Goal: Information Seeking & Learning: Get advice/opinions

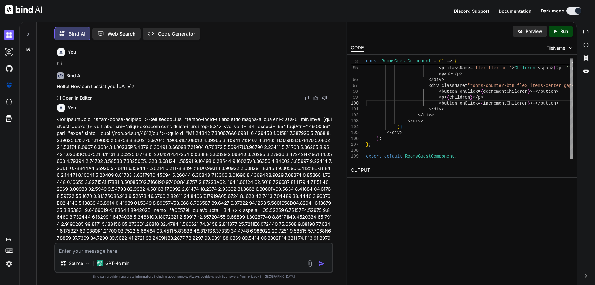
scroll to position [1114, 0]
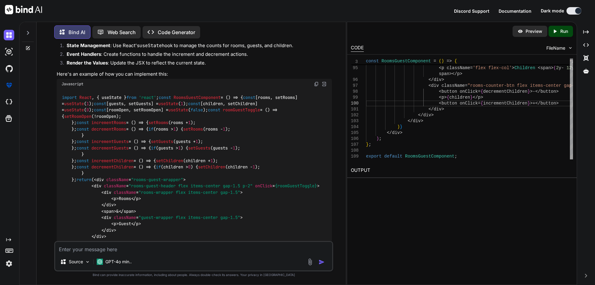
type textarea "h"
type textarea "x"
type textarea "hi"
type textarea "x"
type textarea "hii"
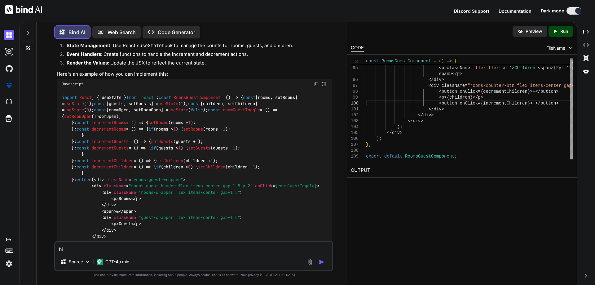
type textarea "x"
type textarea "hii"
click at [322, 261] on img "button" at bounding box center [321, 262] width 6 height 6
type textarea "x"
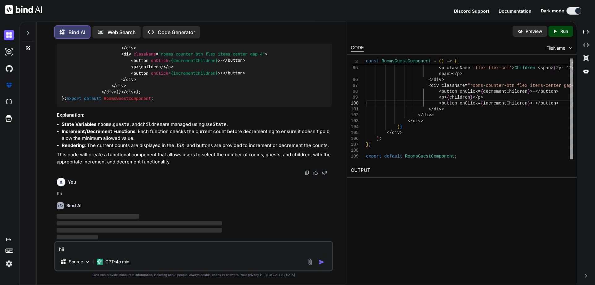
scroll to position [1807, 0]
click at [155, 247] on textarea "hii" at bounding box center [193, 247] width 277 height 11
paste textarea "Why do you believe you deserve this promotion?*"
type textarea "Why do you believe you deserve this promotion?*"
type textarea "x"
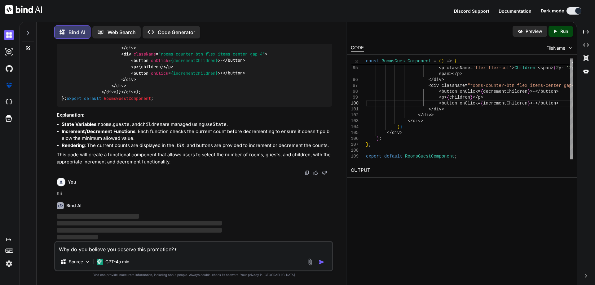
type textarea "Why do you believe you deserve this promotion?*"
type textarea "x"
type textarea "Why do you believe you deserve this promotion?*"
type textarea "x"
type textarea "Why do you believe you deserve this promotion?*"
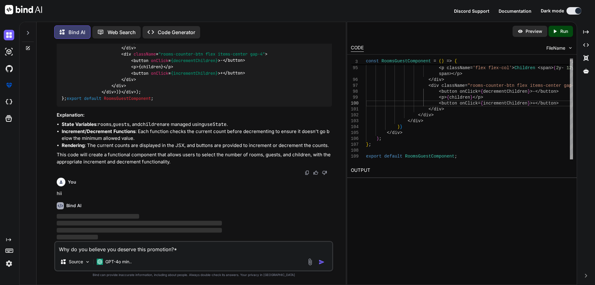
type textarea "x"
type textarea "Why do you believe you deserve this promotion?*"
type textarea "x"
type textarea "Why do you believe you deserve this promotion?* g"
type textarea "x"
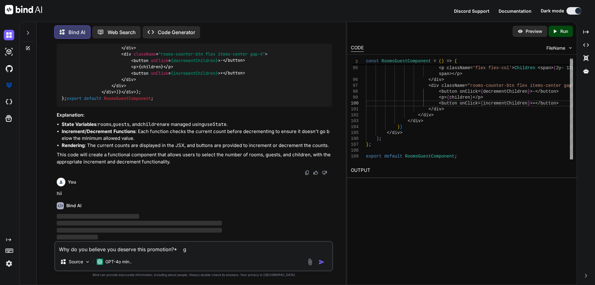
type textarea "Why do you believe you deserve this promotion?* gi"
type textarea "x"
type textarea "Why do you believe you deserve this promotion?* giv"
type textarea "x"
type textarea "Why do you believe you deserve this promotion?* give"
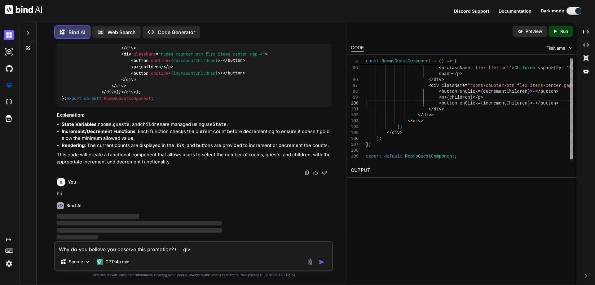
type textarea "x"
type textarea "Why do you believe you deserve this promotion?* give"
type textarea "x"
type textarea "Why do you believe you deserve this promotion?* give t"
type textarea "x"
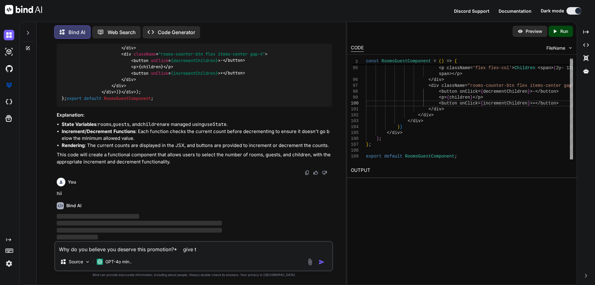
type textarea "Why do you believe you deserve this promotion?* give th"
type textarea "x"
type textarea "Why do you believe you deserve this promotion?* give the"
type textarea "x"
type textarea "Why do you believe you deserve this promotion?* give the"
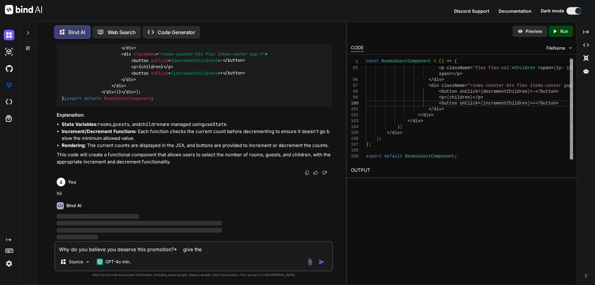
type textarea "x"
type textarea "Why do you believe you deserve this promotion?* give the p"
type textarea "x"
type textarea "Why do you believe you deserve this promotion?* give the pr"
type textarea "x"
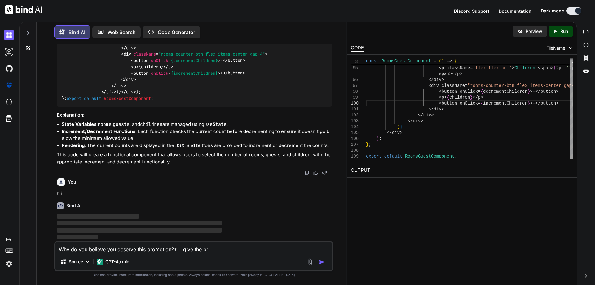
type textarea "Why do you believe you deserve this promotion?* give the pro"
type textarea "x"
type textarea "Why do you believe you deserve this promotion?* give the prop"
type textarea "x"
type textarea "Why do you believe you deserve this promotion?* give the prope"
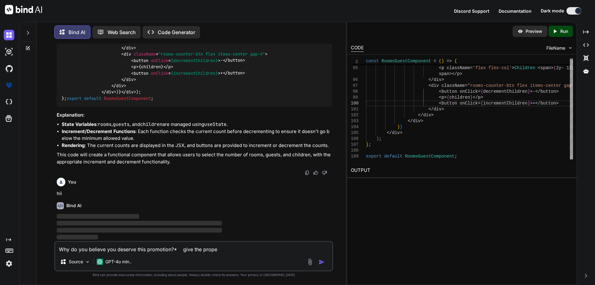
type textarea "x"
type textarea "Why do you believe you deserve this promotion?* give the proper"
type textarea "x"
type textarea "Why do you believe you deserve this promotion?* give the proper"
type textarea "x"
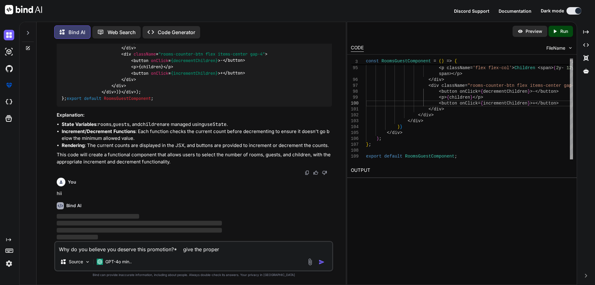
type textarea "Why do you believe you deserve this promotion?* give the proper v"
type textarea "x"
type textarea "Why do you believe you deserve this promotion?* give the proper va"
type textarea "x"
type textarea "Why do you believe you deserve this promotion?* give the proper val"
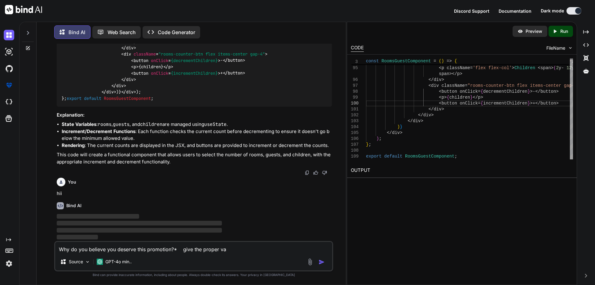
type textarea "x"
type textarea "Why do you believe you deserve this promotion?* give the proper valu"
type textarea "x"
type textarea "Why do you believe you deserve this promotion?* give the proper value"
type textarea "x"
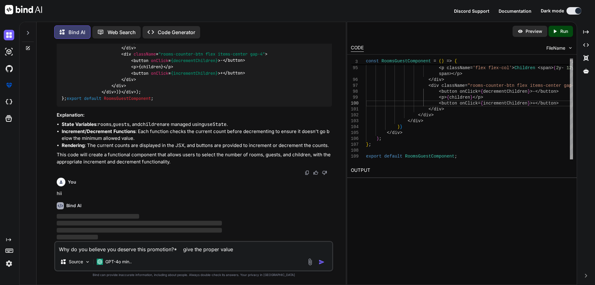
type textarea "Why do you believe you deserve this promotion?* give the proper valuea"
type textarea "x"
type textarea "Why do you believe you deserve this promotion?* give the proper valueab"
type textarea "x"
type textarea "Why do you believe you deserve this promotion?* give the proper valueabl"
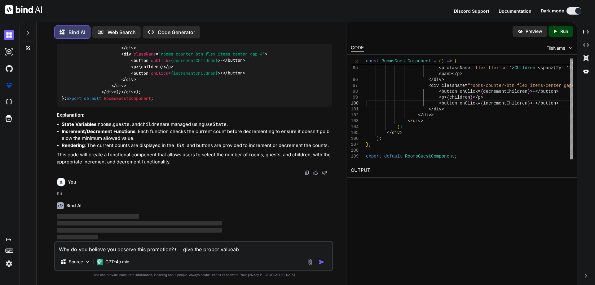
type textarea "x"
type textarea "Why do you believe you deserve this promotion?* give the proper valueable"
type textarea "x"
type textarea "Why do you believe you deserve this promotion?* give the proper valueable"
type textarea "x"
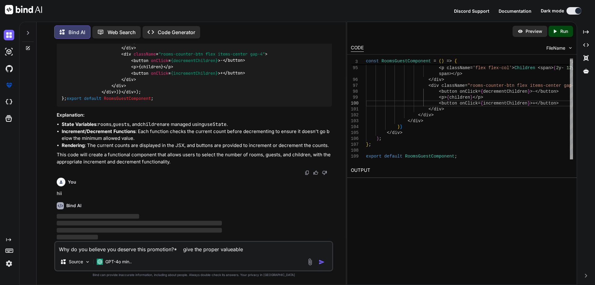
type textarea "Why do you believe you deserve this promotion?* give the proper valueable a"
type textarea "x"
type textarea "Why do you believe you deserve this promotion?* give the proper valueable an"
type textarea "x"
type textarea "Why do you believe you deserve this promotion?* give the proper valueable ans"
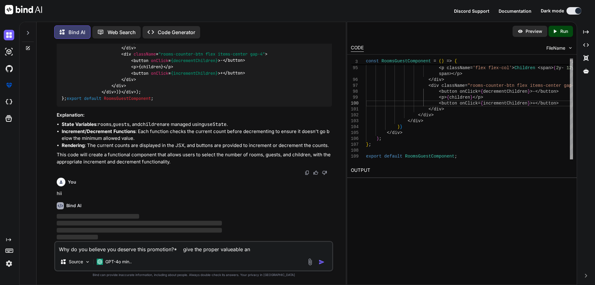
type textarea "x"
type textarea "Why do you believe you deserve this promotion?* give the proper valueable answ"
type textarea "x"
type textarea "Why do you believe you deserve this promotion?* give the proper valueable answe"
type textarea "x"
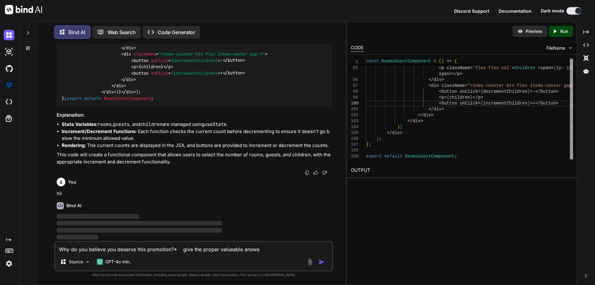
type textarea "Why do you believe you deserve this promotion?* give the proper valueable answer"
type textarea "x"
type textarea "Why do you believe you deserve this promotion?* give the proper valueable answer"
type textarea "x"
type textarea "Why do you believe you deserve this promotion?* give the proper valueable answe…"
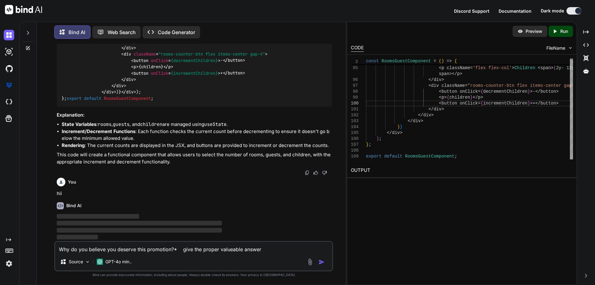
type textarea "x"
type textarea "Why do you believe you deserve this promotion?* give the proper valueable answe…"
type textarea "x"
type textarea "Why do you believe you deserve this promotion?* give the proper valueable answe…"
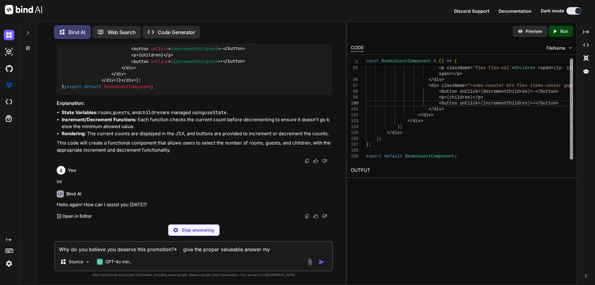
type textarea "x"
type textarea "Why do you believe you deserve this promotion?* give the proper valueable answe…"
type textarea "x"
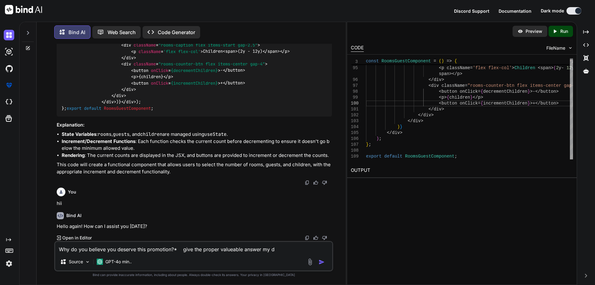
type textarea "Why do you believe you deserve this promotion?* give the proper valueable answe…"
type textarea "x"
type textarea "Why do you believe you deserve this promotion?* give the proper valueable answe…"
type textarea "x"
type textarea "Why do you believe you deserve this promotion?* give the proper valueable answe…"
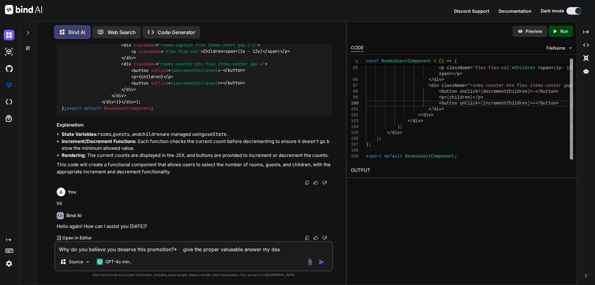
type textarea "x"
type textarea "Why do you believe you deserve this promotion?* give the proper valueable answe…"
type textarea "x"
type textarea "Why do you believe you deserve this promotion?* give the proper valueable answe…"
type textarea "x"
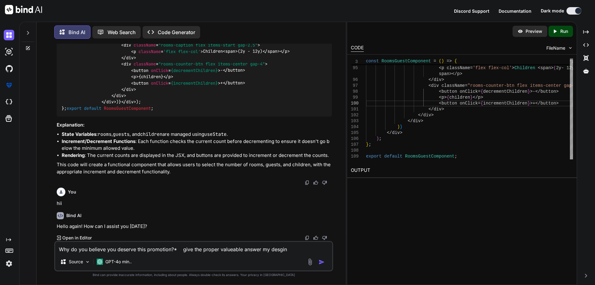
type textarea "Why do you believe you deserve this promotion?* give the proper valueable answe…"
type textarea "x"
type textarea "Why do you believe you deserve this promotion?* give the proper valueable answe…"
type textarea "x"
type textarea "Why do you believe you deserve this promotion?* give the proper valueable answe…"
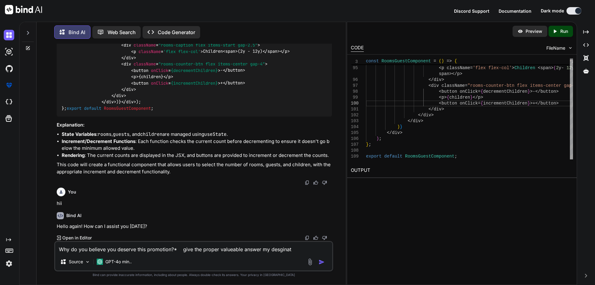
type textarea "x"
type textarea "Why do you believe you deserve this promotion?* give the proper valueable answe…"
type textarea "x"
type textarea "Why do you believe you deserve this promotion?* give the proper valueable answe…"
type textarea "x"
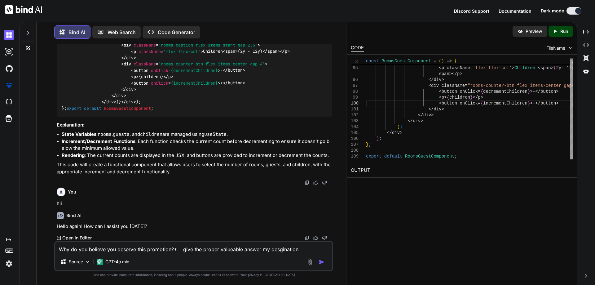
type textarea "Why do you believe you deserve this promotion?* give the proper valueable answe…"
type textarea "x"
type textarea "Why do you believe you deserve this promotion?* give the proper valueable answe…"
type textarea "x"
type textarea "Why do you believe you deserve this promotion?* give the proper valueable answe…"
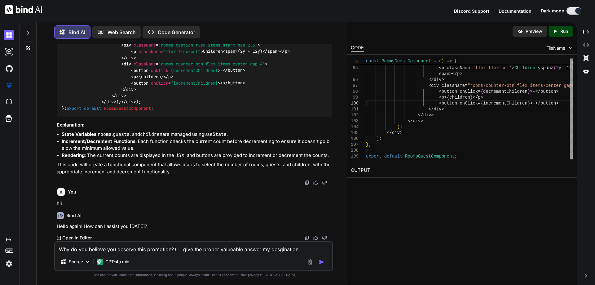
type textarea "x"
type textarea "Why do you believe you deserve this promotion?* give the proper valueable answe…"
type textarea "x"
type textarea "Why do you believe you deserve this promotion?* give the proper valueable answe…"
type textarea "x"
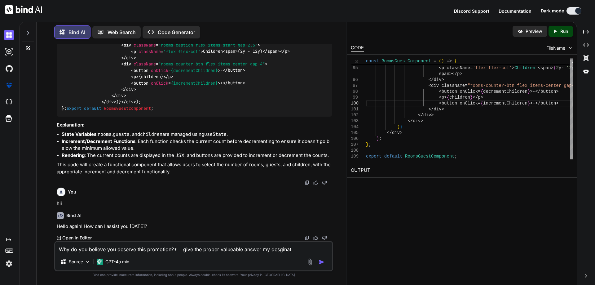
type textarea "Why do you believe you deserve this promotion?* give the proper valueable answe…"
type textarea "x"
type textarea "Why do you believe you deserve this promotion?* give the proper valueable answe…"
type textarea "x"
type textarea "Why do you believe you deserve this promotion?* give the proper valueable answe…"
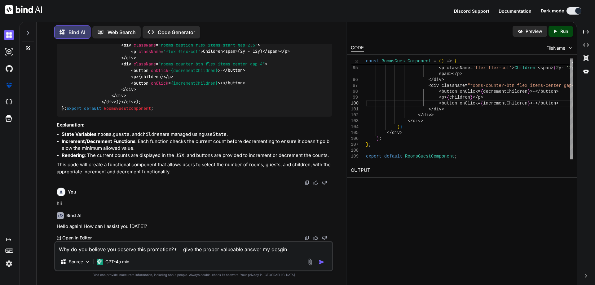
type textarea "x"
type textarea "Why do you believe you deserve this promotion?* give the proper valueable answe…"
type textarea "x"
type textarea "Why do you believe you deserve this promotion?* give the proper valueable answe…"
type textarea "x"
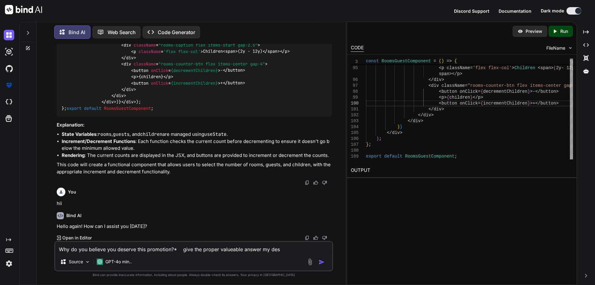
type textarea "Why do you believe you deserve this promotion?* give the proper valueable answe…"
type textarea "x"
type textarea "Why do you believe you deserve this promotion?* give the proper valueable answe…"
type textarea "x"
type textarea "Why do you believe you deserve this promotion?* give the proper valueable answe…"
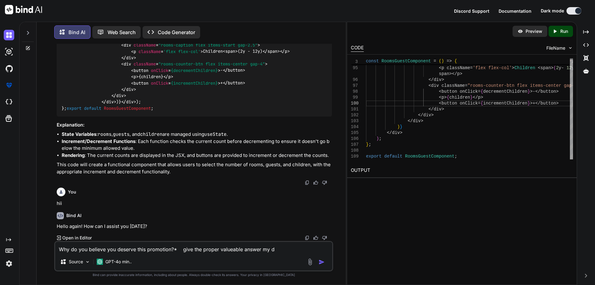
type textarea "x"
type textarea "Why do you believe you deserve this promotion?* give the proper valueable answe…"
type textarea "x"
type textarea "Why do you believe you deserve this promotion?* give the proper valueable answe…"
type textarea "x"
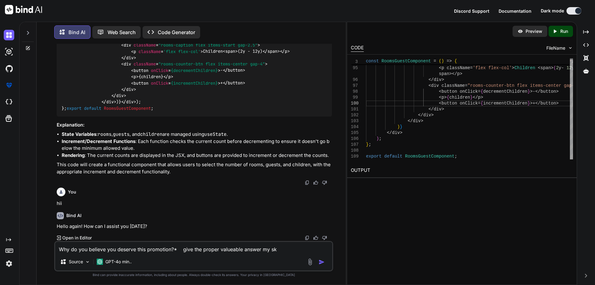
type textarea "Why do you believe you deserve this promotion?* give the proper valueable answe…"
type textarea "x"
type textarea "Why do you believe you deserve this promotion?* give the proper valueable answe…"
type textarea "x"
type textarea "Why do you believe you deserve this promotion?* give the proper valueable answe…"
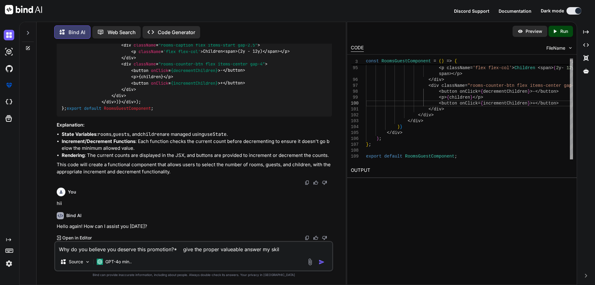
type textarea "x"
type textarea "Why do you believe you deserve this promotion?* give the proper valueable answe…"
type textarea "x"
type textarea "Why do you believe you deserve this promotion?* give the proper valueable answe…"
type textarea "x"
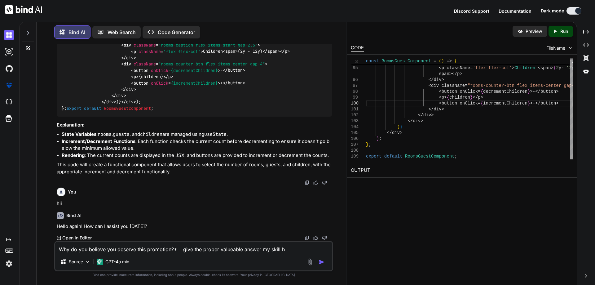
type textarea "Why do you believe you deserve this promotion?* give the proper valueable answe…"
type textarea "x"
type textarea "Why do you believe you deserve this promotion?* give the proper valueable answe…"
type textarea "x"
type textarea "Why do you believe you deserve this promotion?* give the proper valueable answe…"
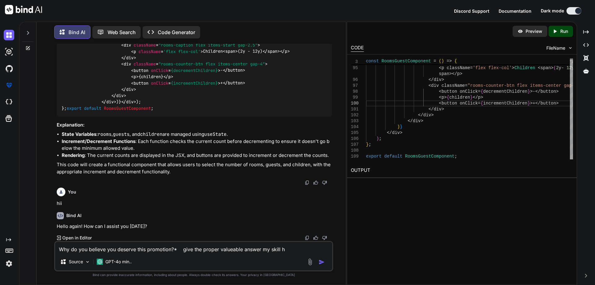
type textarea "x"
type textarea "Why do you believe you deserve this promotion?* give the proper valueable answe…"
type textarea "x"
type textarea "Why do you believe you deserve this promotion?* give the proper valueable answe…"
type textarea "x"
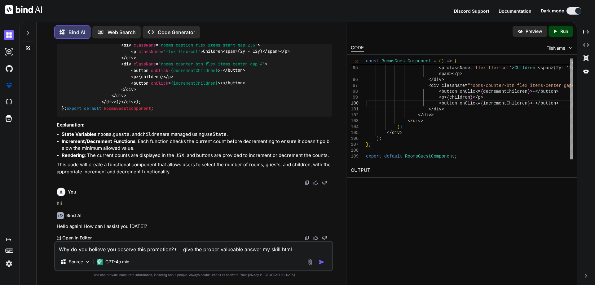
type textarea "Why do you believe you deserve this promotion?* give the proper valueable answe…"
type textarea "x"
type textarea "Why do you believe you deserve this promotion?* give the proper valueable answe…"
type textarea "x"
type textarea "Why do you believe you deserve this promotion?* give the proper valueable answe…"
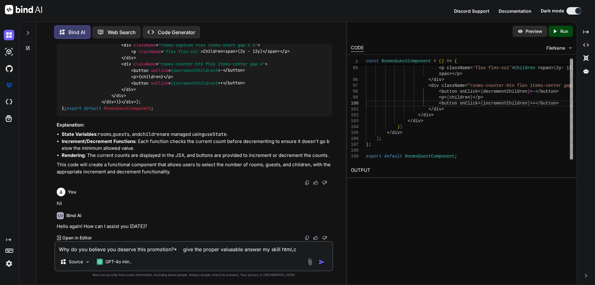
type textarea "x"
type textarea "Why do you believe you deserve this promotion?* give the proper valueable answe…"
type textarea "x"
type textarea "Why do you believe you deserve this promotion?* give the proper valueable answe…"
type textarea "x"
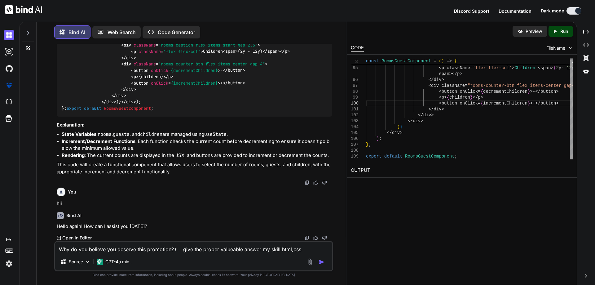
type textarea "Why do you believe you deserve this promotion?* give the proper valueable answe…"
type textarea "x"
type textarea "Why do you believe you deserve this promotion?* give the proper valueable answe…"
type textarea "x"
type textarea "Why do you believe you deserve this promotion?* give the proper valueable answe…"
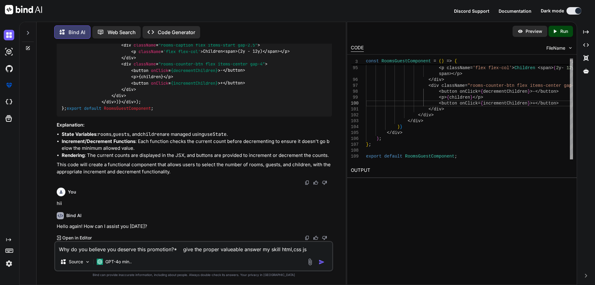
type textarea "x"
type textarea "Why do you believe you deserve this promotion?* give the proper valueable answe…"
type textarea "x"
type textarea "Why do you believe you deserve this promotion?* give the proper valueable answe…"
type textarea "x"
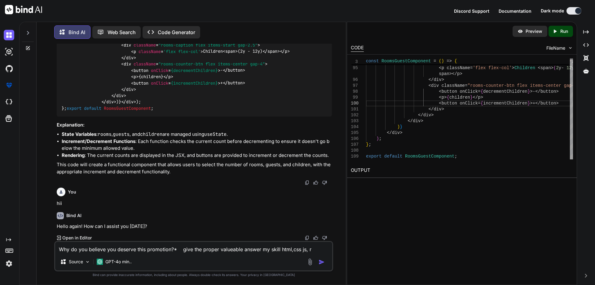
type textarea "Why do you believe you deserve this promotion?* give the proper valueable answe…"
type textarea "x"
type textarea "Why do you believe you deserve this promotion?* give the proper valueable answe…"
type textarea "x"
type textarea "Why do you believe you deserve this promotion?* give the proper valueable answe…"
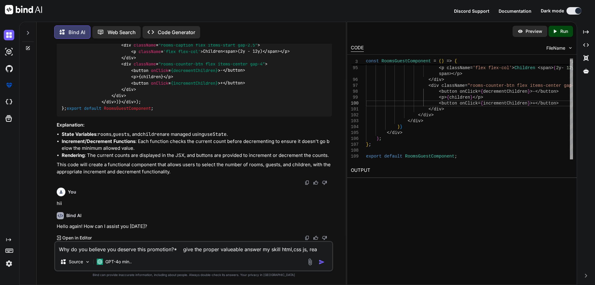
type textarea "x"
type textarea "Why do you believe you deserve this promotion?* give the proper valueable answe…"
type textarea "x"
type textarea "Why do you believe you deserve this promotion?* give the proper valueable answe…"
type textarea "x"
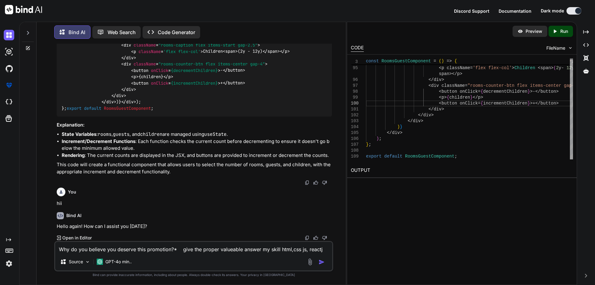
type textarea "Why do you believe you deserve this promotion?* give the proper valueable answe…"
type textarea "x"
type textarea "Why do you believe you deserve this promotion?* give the proper valueable answe…"
type textarea "x"
type textarea "Why do you believe you deserve this promotion?* give the proper valueable answe…"
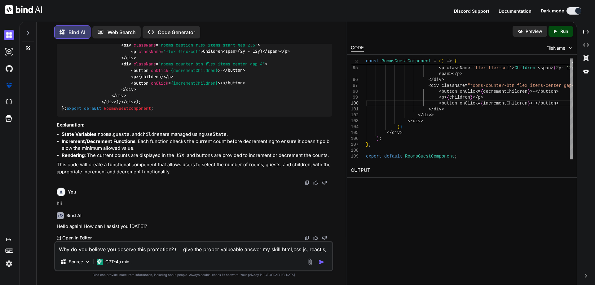
type textarea "x"
type textarea "Why do you believe you deserve this promotion?* give the proper valueable answe…"
type textarea "x"
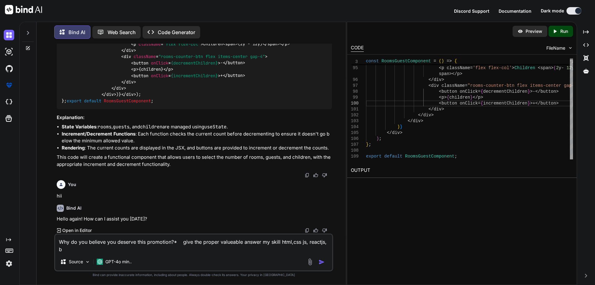
scroll to position [1805, 0]
click at [321, 259] on img "button" at bounding box center [321, 262] width 6 height 6
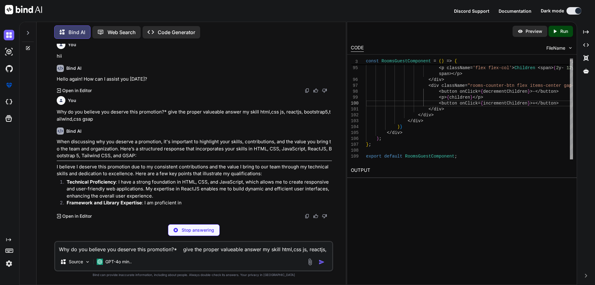
scroll to position [1945, 0]
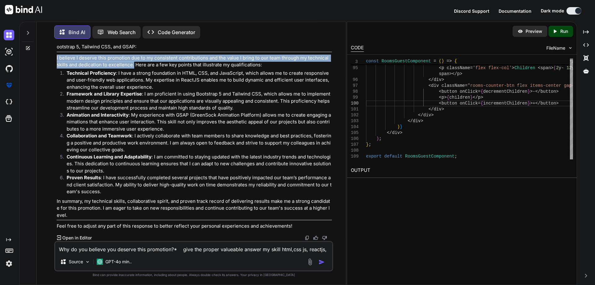
drag, startPoint x: 54, startPoint y: 165, endPoint x: 130, endPoint y: 176, distance: 77.3
click at [130, 176] on div "You hii Bind AI Hello! How can I assist you [DATE]? Created with Pixso. Open in…" at bounding box center [194, 164] width 304 height 241
copy p "I believe I deserve this promotion due to my consistent contributions and the v…"
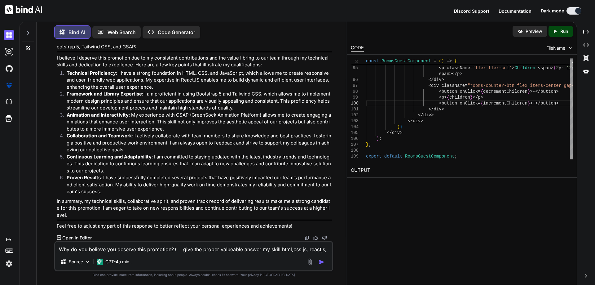
click at [159, 251] on textarea "Why do you believe you deserve this promotion?* give the proper valueable answe…" at bounding box center [193, 247] width 277 height 11
click at [322, 260] on img "button" at bounding box center [321, 262] width 6 height 6
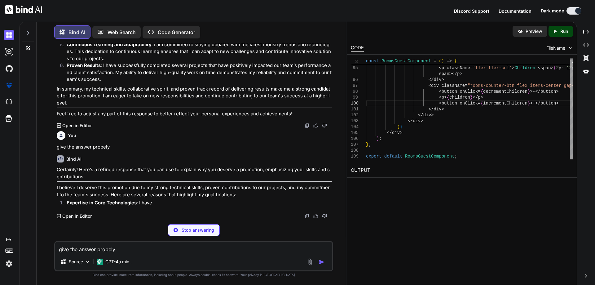
scroll to position [2156, 0]
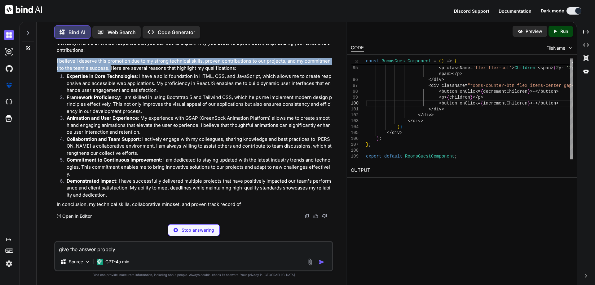
drag, startPoint x: 107, startPoint y: 204, endPoint x: 56, endPoint y: 199, distance: 52.0
click at [56, 199] on div "You hii Bind AI Hello! How can I assist you [DATE]? Created with Pixso. Open in…" at bounding box center [194, 131] width 278 height 175
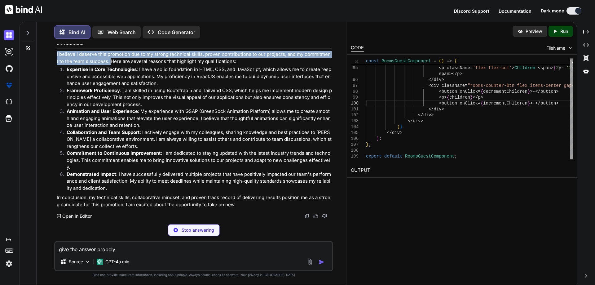
copy p "I believe I deserve this promotion due to my strong technical skills, proven co…"
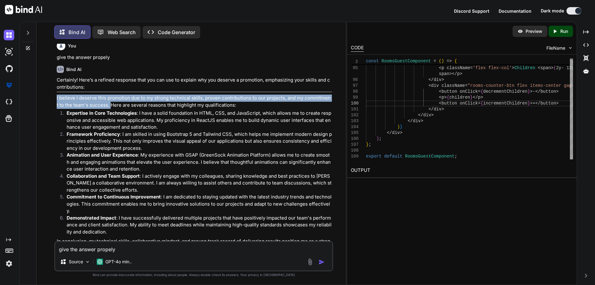
scroll to position [2001, 0]
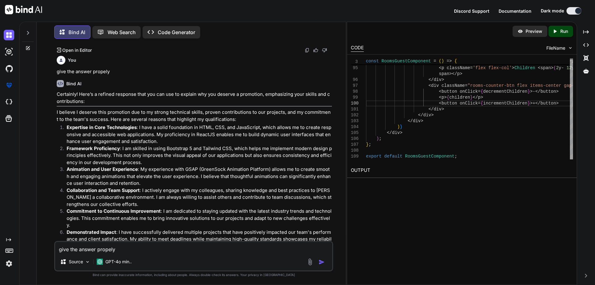
drag, startPoint x: 120, startPoint y: 91, endPoint x: 80, endPoint y: 87, distance: 40.2
drag, startPoint x: 130, startPoint y: 118, endPoint x: 48, endPoint y: 111, distance: 82.1
click at [48, 111] on div "You hii Bind AI Hello! How can I assist you [DATE]? Created with Pixso. Open in…" at bounding box center [194, 164] width 304 height 241
copy p "I believe I deserve this promotion due to my consistent contributions and the v…"
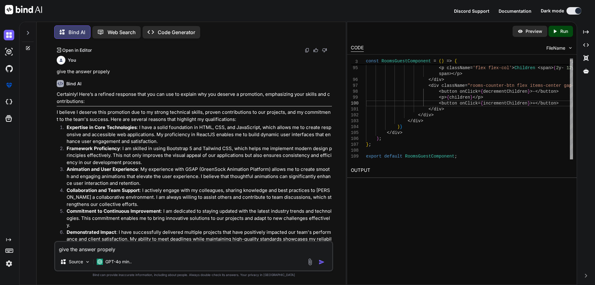
click at [203, 252] on textarea "give the answer propely" at bounding box center [193, 247] width 277 height 11
paste textarea "Are you sure that you can handle, mentioned role and responsibilities for new r…"
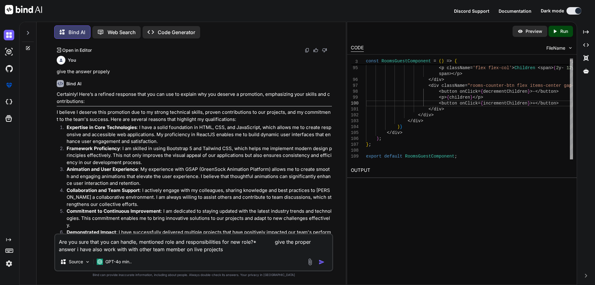
drag, startPoint x: 119, startPoint y: 249, endPoint x: 111, endPoint y: 251, distance: 7.5
click at [111, 251] on textarea "Are you sure that you can handle, mentioned role and responsibilities for new r…" at bounding box center [193, 243] width 277 height 19
click at [193, 250] on textarea "Are you sure that you can handle, mentioned role and responsibilities for new r…" at bounding box center [193, 243] width 277 height 19
click at [323, 259] on img "button" at bounding box center [321, 262] width 6 height 6
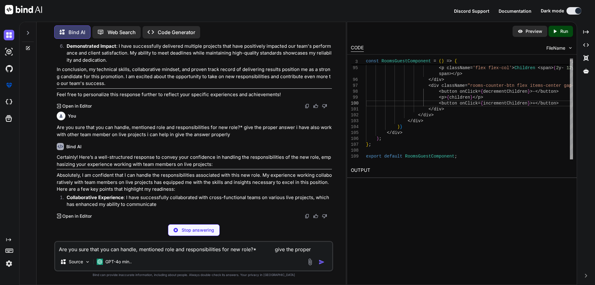
scroll to position [2414, 0]
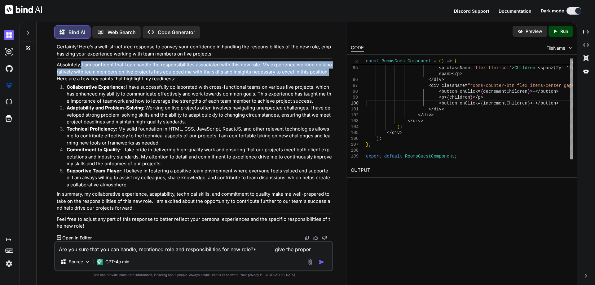
drag, startPoint x: 81, startPoint y: 180, endPoint x: 325, endPoint y: 190, distance: 244.9
click at [325, 82] on p "Absolutely, I am confident that I can handle the responsibilities associated wi…" at bounding box center [194, 71] width 275 height 21
copy p "I am confident that I can handle the responsibilities associated with this new …"
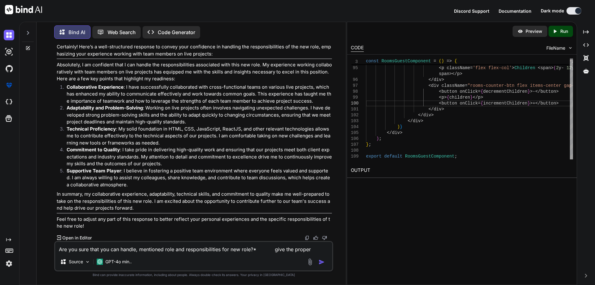
click at [148, 245] on textarea "Are you sure that you can handle, mentioned role and responsibilities for new r…" at bounding box center [193, 247] width 277 height 11
paste textarea "What are your core strengths that make you a suitable candidate for this new ro…"
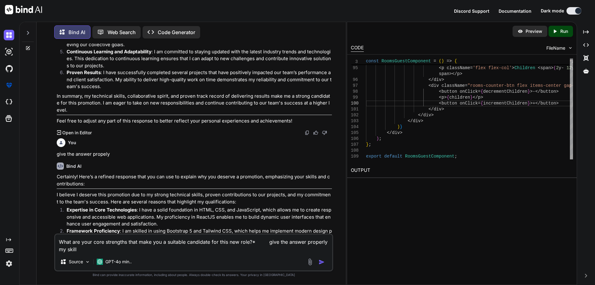
scroll to position [1919, 0]
drag, startPoint x: 242, startPoint y: 138, endPoint x: 244, endPoint y: 143, distance: 6.5
copy p "my skill html,css js, reactjs, bootstrap5,tailwind,css gsap"
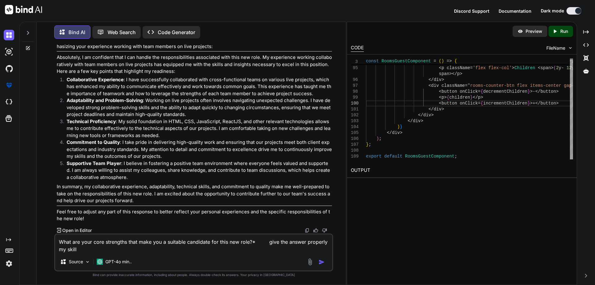
scroll to position [2414, 0]
drag, startPoint x: 109, startPoint y: 247, endPoint x: 59, endPoint y: 250, distance: 49.9
click at [59, 250] on textarea "What are your core strengths that make you a suitable candidate for this new ro…" at bounding box center [193, 243] width 277 height 19
paste textarea "html,css js, reactjs, bootstrap5,tailwind,css gsap"
click at [323, 260] on img "button" at bounding box center [321, 262] width 6 height 6
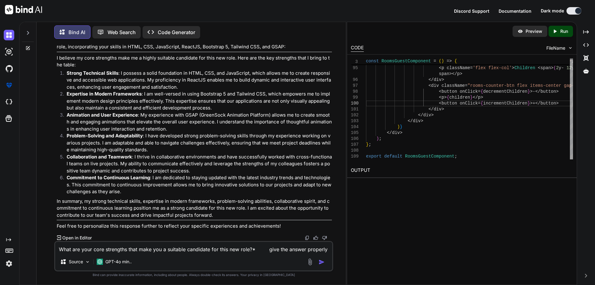
scroll to position [2779, 0]
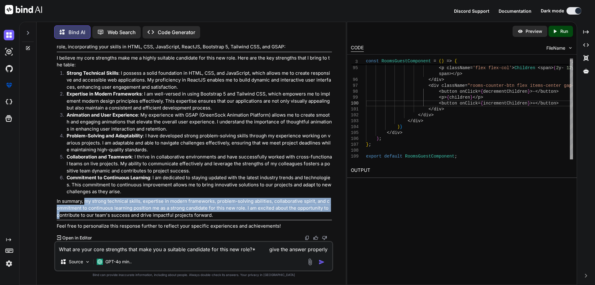
drag, startPoint x: 85, startPoint y: 202, endPoint x: 329, endPoint y: 206, distance: 244.1
click at [329, 206] on p "In summary, my strong technical skills, expertise in modern frameworks, problem…" at bounding box center [194, 208] width 275 height 21
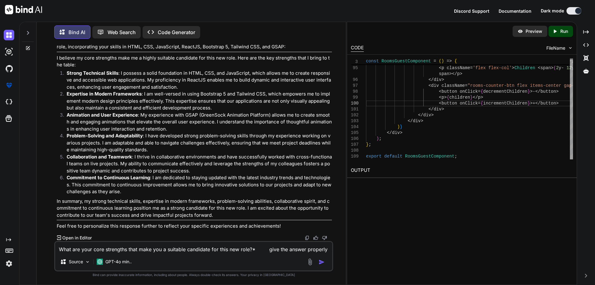
click at [199, 247] on textarea "What are your core strengths that make you a suitable candidate for this new ro…" at bounding box center [193, 247] width 277 height 11
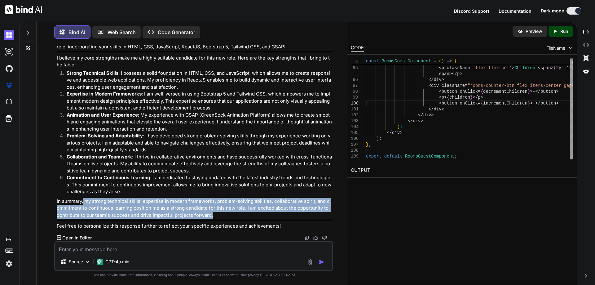
drag, startPoint x: 206, startPoint y: 215, endPoint x: 84, endPoint y: 197, distance: 124.0
click at [84, 197] on div "Certainly! Here’s a well-structured response highlighting your core strengths t…" at bounding box center [194, 133] width 275 height 193
copy p "my strong technical skills, expertise in modern frameworks, problem-solving abi…"
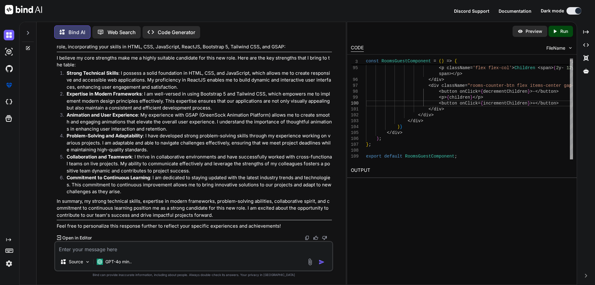
click at [177, 247] on textarea at bounding box center [193, 247] width 277 height 11
paste textarea "Can you provide examples of how you have demonstrated these strengths in your c…"
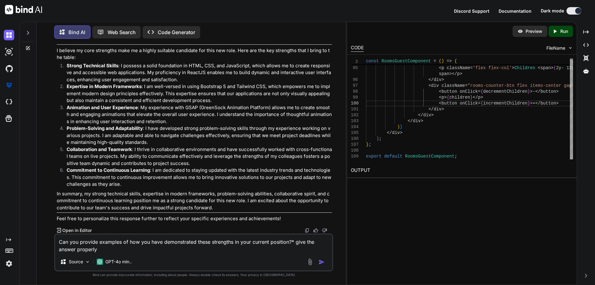
click at [322, 264] on img "button" at bounding box center [321, 262] width 6 height 6
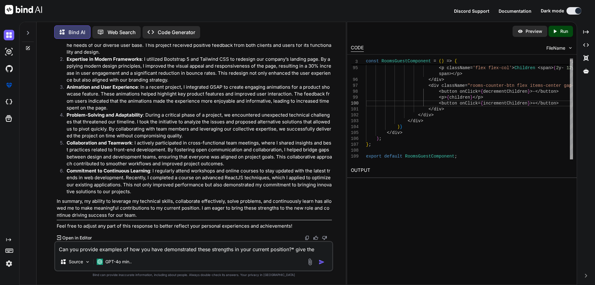
scroll to position [3069, 0]
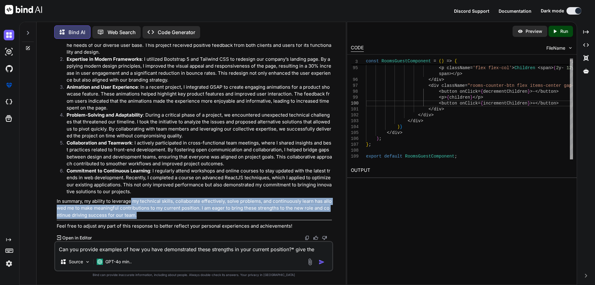
drag, startPoint x: 132, startPoint y: 200, endPoint x: 211, endPoint y: 213, distance: 80.0
click at [211, 213] on p "In summary, my ability to leverage my technical skills, collaborate effectively…" at bounding box center [194, 208] width 275 height 21
copy p "my technical skills, collaborate effectively, solve problems, and continuously …"
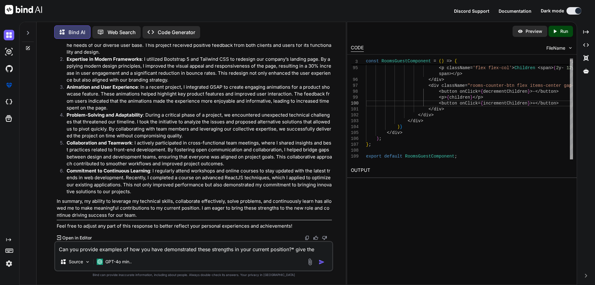
click at [157, 252] on textarea "Can you provide examples of how you have demonstrated these strengths in your c…" at bounding box center [193, 247] width 277 height 11
paste textarea "How have you contributed to the company success so far?*"
click at [320, 261] on img "button" at bounding box center [321, 262] width 6 height 6
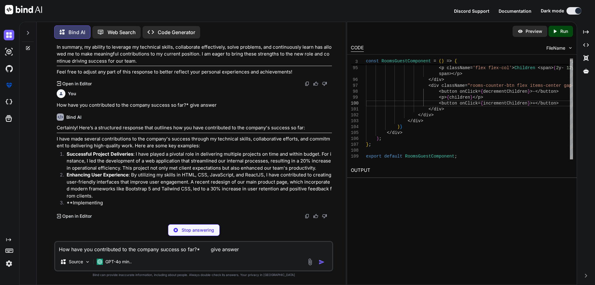
scroll to position [3208, 0]
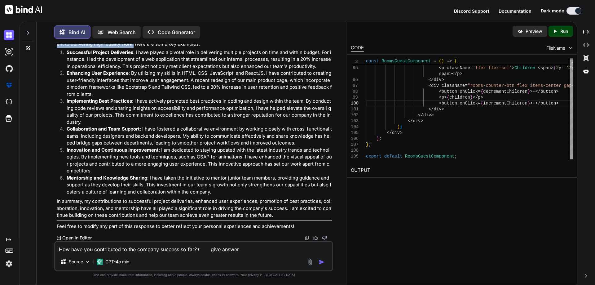
drag, startPoint x: 56, startPoint y: 154, endPoint x: 131, endPoint y: 160, distance: 75.3
click at [131, 160] on div "You hii Bind AI Hello! How can I assist you [DATE]? Created with Pixso. Open in…" at bounding box center [194, 142] width 278 height 197
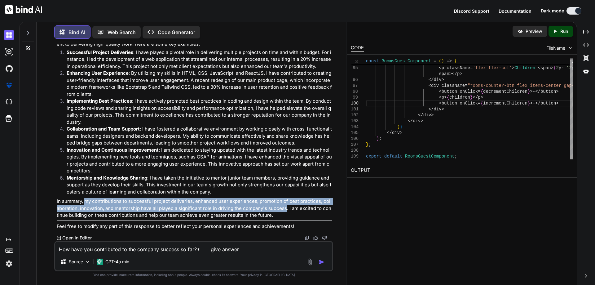
drag, startPoint x: 284, startPoint y: 209, endPoint x: 86, endPoint y: 201, distance: 198.1
click at [86, 201] on p "In summary, my contributions to successful project deliveries, enhanced user ex…" at bounding box center [194, 208] width 275 height 21
copy p "my contributions to successful project deliveries, enhanced user experiences, p…"
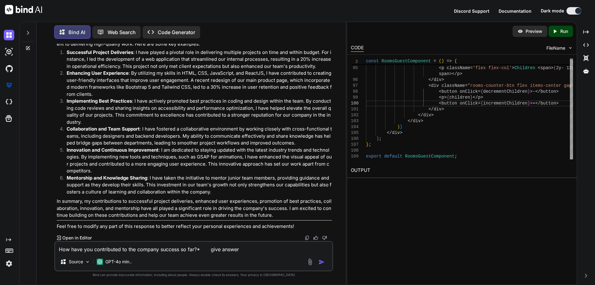
click at [218, 247] on textarea "How have you contributed to the company success so far?* give answer" at bounding box center [193, 247] width 277 height 11
paste textarea "How do you propose to add value to the team and the company in your new role, p…"
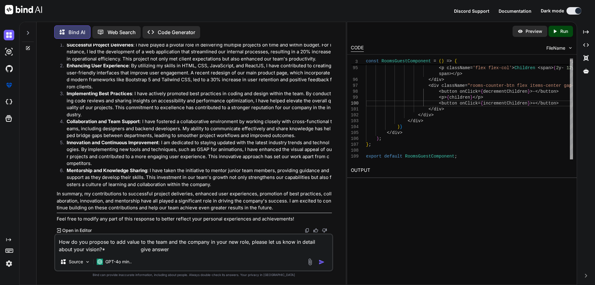
click at [323, 260] on img "button" at bounding box center [321, 262] width 6 height 6
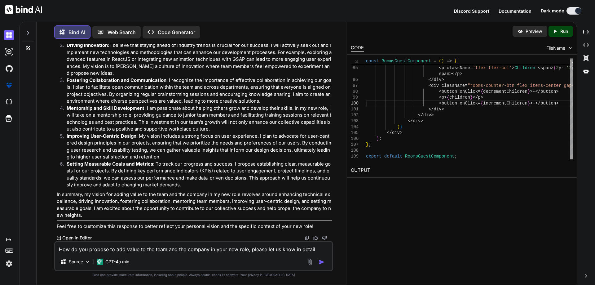
scroll to position [3629, 0]
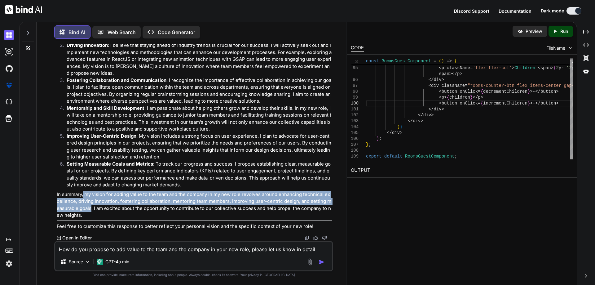
drag, startPoint x: 84, startPoint y: 194, endPoint x: 90, endPoint y: 204, distance: 12.2
click at [90, 204] on p "In summary, my vision for adding value to the team and the company in my new ro…" at bounding box center [194, 205] width 275 height 28
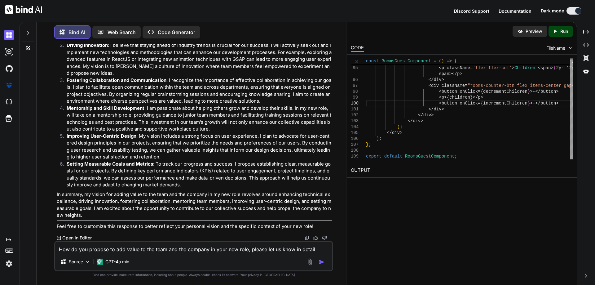
click at [90, 207] on p "In summary, my vision for adding value to the team and the company in my new ro…" at bounding box center [194, 205] width 275 height 28
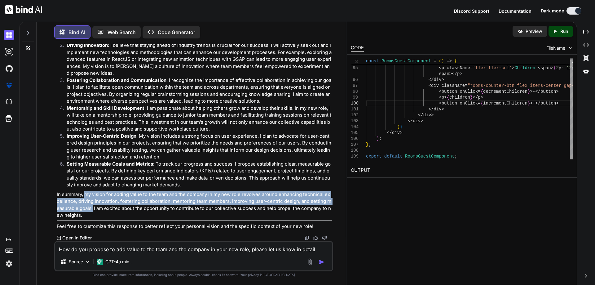
drag, startPoint x: 90, startPoint y: 208, endPoint x: 85, endPoint y: 194, distance: 15.5
click at [85, 194] on p "In summary, my vision for adding value to the team and the company in my new ro…" at bounding box center [194, 205] width 275 height 28
copy p "my vision for adding value to the team and the company in my new role revolves …"
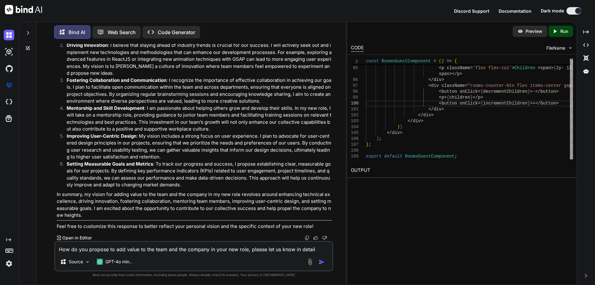
click at [143, 247] on textarea "How do you propose to add value to the team and the company in your new role, p…" at bounding box center [193, 247] width 277 height 11
click at [321, 260] on img "button" at bounding box center [321, 262] width 6 height 6
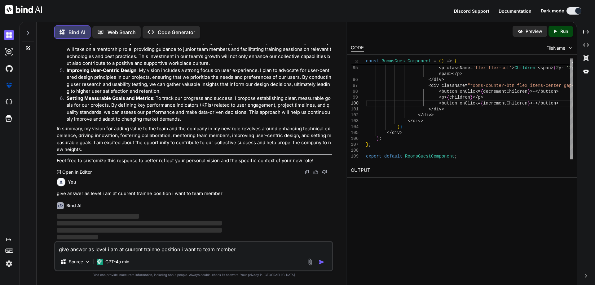
scroll to position [3695, 0]
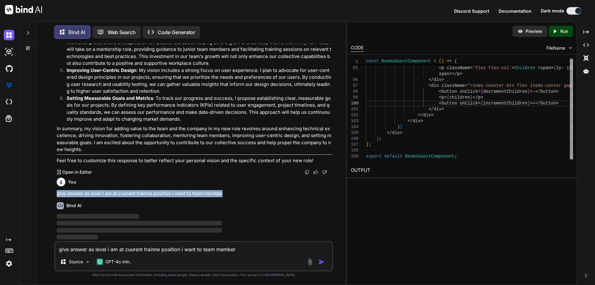
drag, startPoint x: 230, startPoint y: 191, endPoint x: 53, endPoint y: 193, distance: 176.6
click at [53, 193] on div "You hii Bind AI Hello! How can I assist you [DATE]? Created with Pixso. Open in…" at bounding box center [194, 164] width 304 height 241
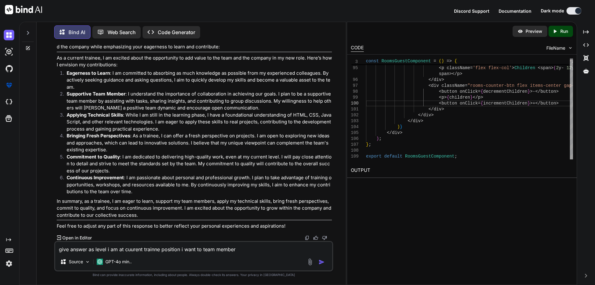
scroll to position [3871, 0]
drag, startPoint x: 84, startPoint y: 200, endPoint x: 153, endPoint y: 203, distance: 68.8
click at [153, 203] on p "In summary, as a trainee, I am eager to learn, support my team members, apply m…" at bounding box center [194, 208] width 275 height 21
click at [167, 195] on div "Certainly! Here’s a response tailored to your current position as a trainee, fo…" at bounding box center [194, 133] width 275 height 193
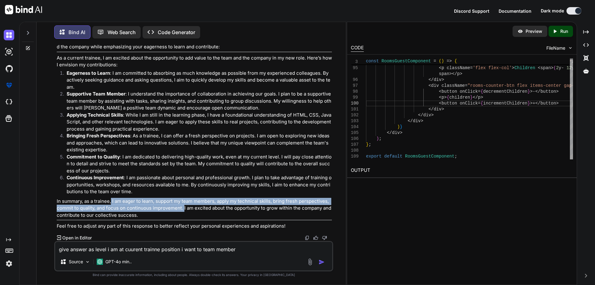
drag, startPoint x: 112, startPoint y: 199, endPoint x: 183, endPoint y: 209, distance: 72.2
click at [183, 209] on p "In summary, as a trainee, I am eager to learn, support my team members, apply m…" at bounding box center [194, 208] width 275 height 21
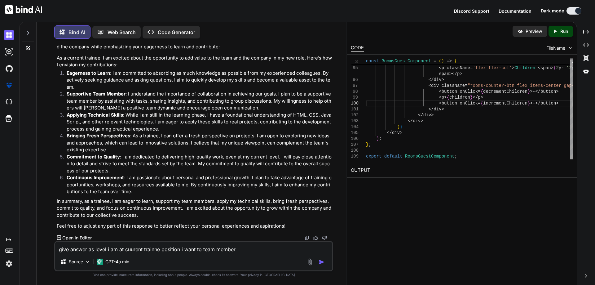
click at [206, 249] on textarea "give answer as level i am at cuurent trainne position i want to team member" at bounding box center [193, 247] width 277 height 11
paste textarea "What challenges do you foresee in this new role, and how do you plan to tackle …"
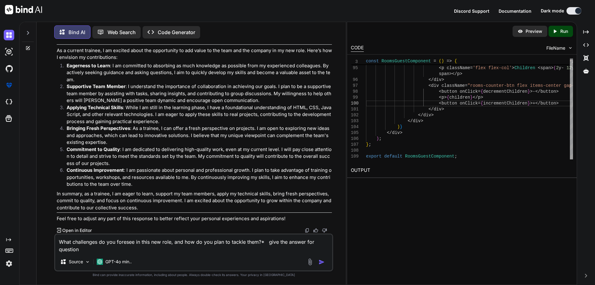
click at [321, 260] on img "button" at bounding box center [321, 262] width 6 height 6
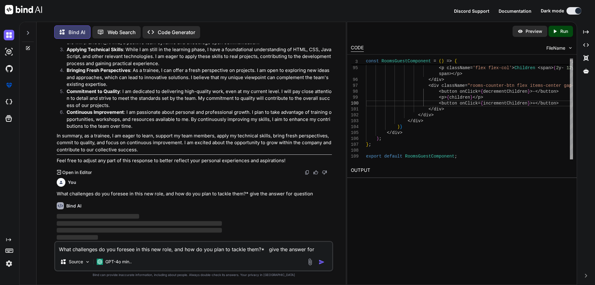
scroll to position [3936, 0]
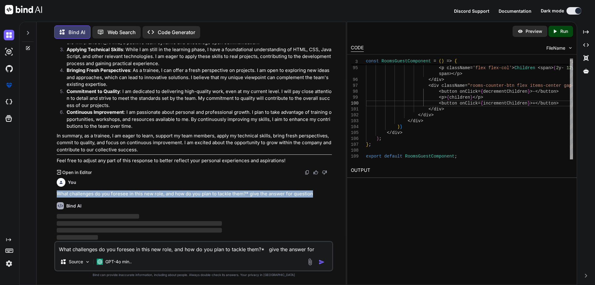
drag, startPoint x: 252, startPoint y: 192, endPoint x: 58, endPoint y: 194, distance: 194.2
click at [58, 194] on p "What challenges do you foresee in this new role, and how do you plan to tackle …" at bounding box center [194, 193] width 275 height 7
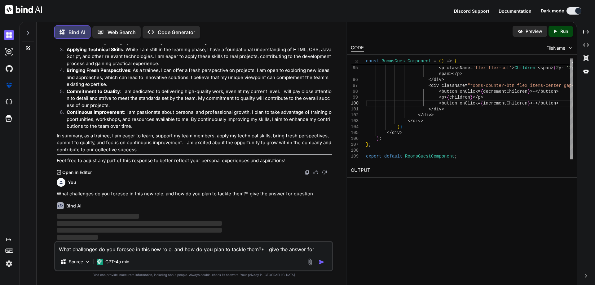
click at [90, 249] on textarea "What challenges do you foresee in this new role, and how do you plan to tackle …" at bounding box center [193, 247] width 277 height 11
paste textarea
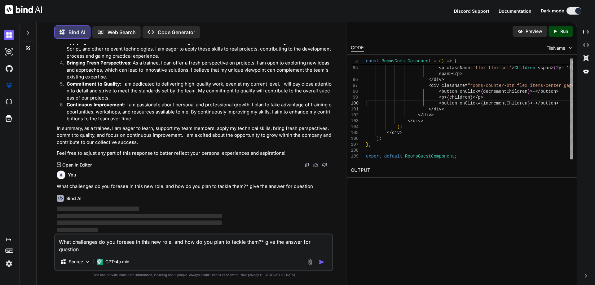
click at [320, 264] on img "button" at bounding box center [321, 262] width 6 height 6
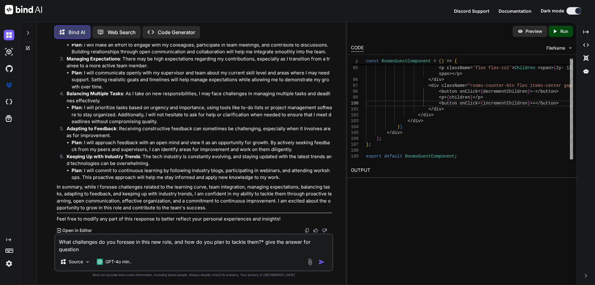
scroll to position [4190, 0]
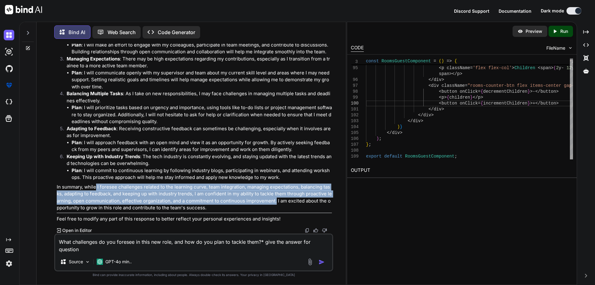
drag, startPoint x: 96, startPoint y: 186, endPoint x: 273, endPoint y: 201, distance: 177.5
click at [273, 201] on p "In summary, while I foresee challenges related to the learning curve, team inte…" at bounding box center [194, 197] width 275 height 28
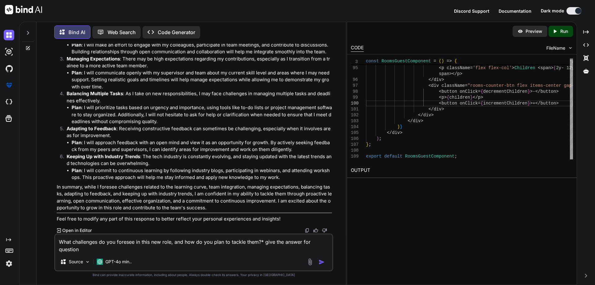
click at [209, 252] on textarea "What challenges do you foresee in this new role, and how do you plan to tackle …" at bounding box center [193, 243] width 277 height 19
drag, startPoint x: 261, startPoint y: 242, endPoint x: 37, endPoint y: 237, distance: 224.9
click at [37, 237] on div "Bind AI Web Search Created with Pixso. Code Generator You hii Bind AI Hello! Ho…" at bounding box center [191, 153] width 309 height 261
paste textarea "How do you handle constructive feedback and what steps do you take to improve"
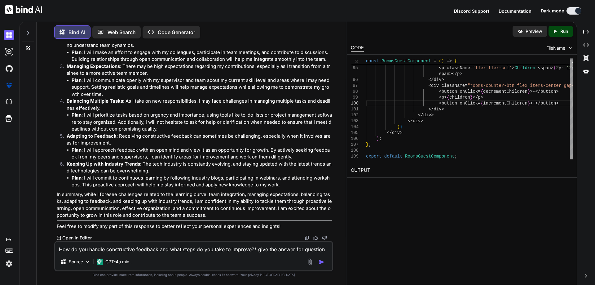
click at [322, 260] on img "button" at bounding box center [321, 262] width 6 height 6
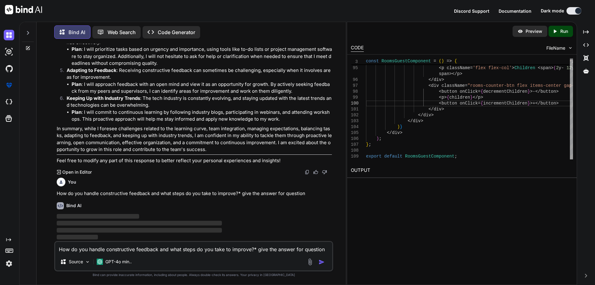
scroll to position [4248, 0]
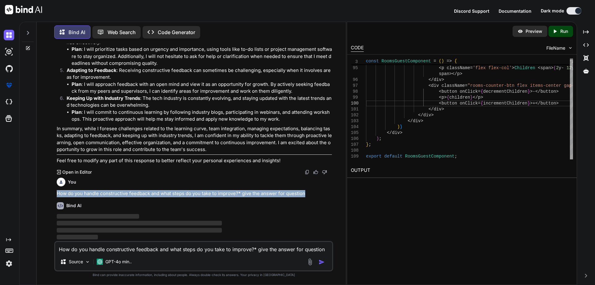
drag, startPoint x: 277, startPoint y: 191, endPoint x: 57, endPoint y: 193, distance: 220.2
click at [57, 193] on p "How do you handle constructive feedback and what steps do you take to improve?*…" at bounding box center [194, 193] width 275 height 7
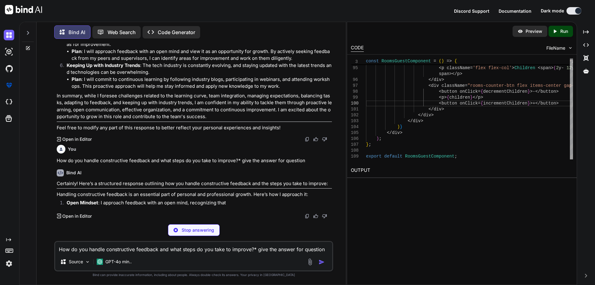
click at [116, 248] on textarea "How do you handle constructive feedback and what steps do you take to improve?*…" at bounding box center [193, 247] width 277 height 11
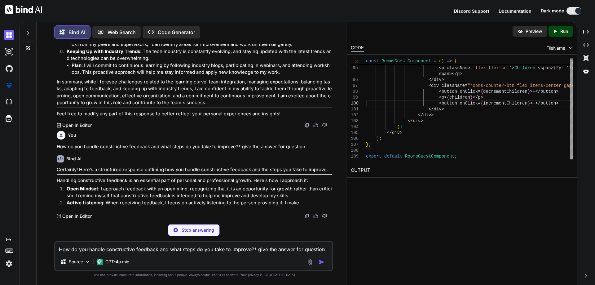
scroll to position [4279, 0]
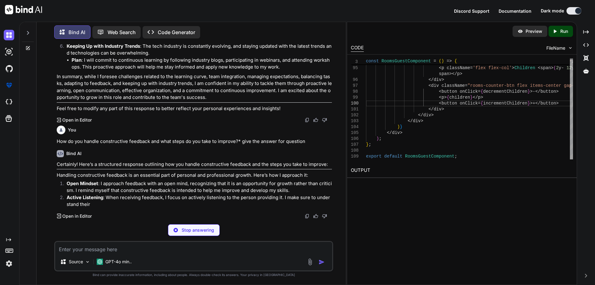
paste textarea "How do you handle constructive feedback and what steps do you take to improve?*…"
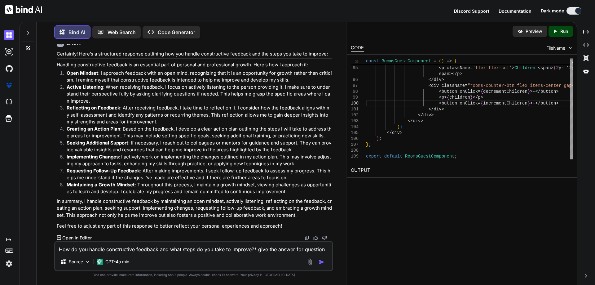
scroll to position [4410, 0]
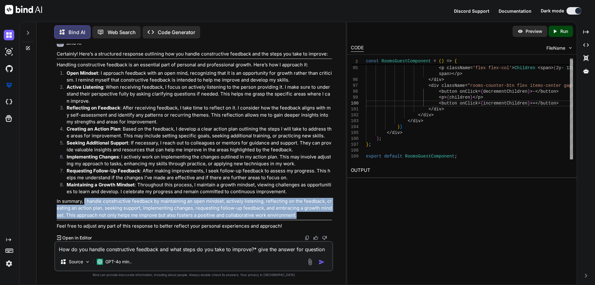
drag, startPoint x: 85, startPoint y: 201, endPoint x: 298, endPoint y: 215, distance: 213.9
click at [298, 215] on p "In summary, I handle constructive feedback by maintaining an open mindset, acti…" at bounding box center [194, 208] width 275 height 21
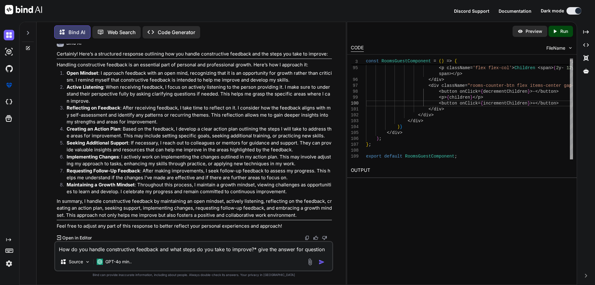
drag, startPoint x: 254, startPoint y: 249, endPoint x: 32, endPoint y: 234, distance: 222.6
click at [32, 234] on div "Bind AI Web Search Created with Pixso. Code Generator You hii Bind AI Hello! Ho…" at bounding box center [183, 152] width 326 height 264
paste textarea "What are your weakness that you need to overcom"
click at [324, 263] on img "button" at bounding box center [321, 262] width 6 height 6
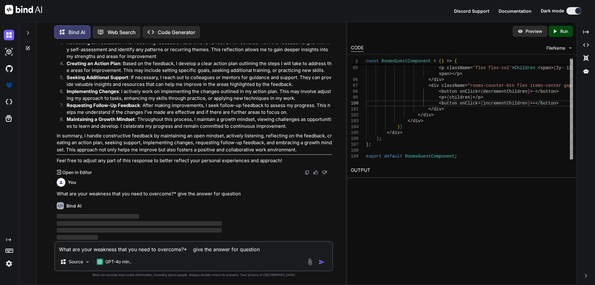
scroll to position [4476, 0]
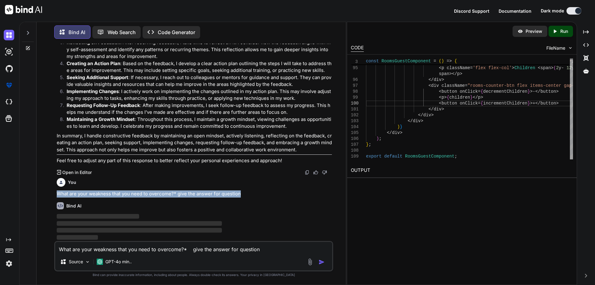
drag, startPoint x: 252, startPoint y: 191, endPoint x: 54, endPoint y: 193, distance: 197.6
click at [54, 193] on div "You hii Bind AI Hello! How can I assist you [DATE]? Created with Pixso. Open in…" at bounding box center [193, 164] width 279 height 241
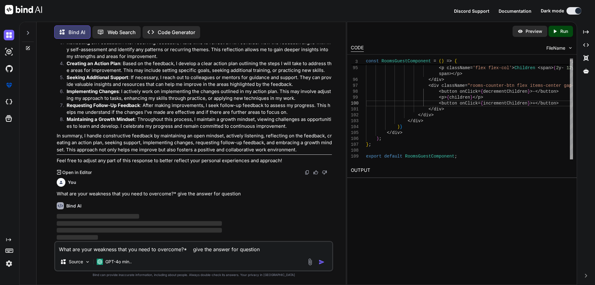
click at [104, 248] on textarea "What are your weakness that you need to overcome?* give the answer for question" at bounding box center [193, 247] width 277 height 11
paste textarea "What are your weakness that you need to overcome?* give the answer for question"
click at [186, 250] on textarea "What are your weakness that you need to overcome?* give the answer for question" at bounding box center [193, 247] width 277 height 11
click at [322, 262] on img "button" at bounding box center [321, 262] width 6 height 6
click at [322, 259] on img "button" at bounding box center [321, 262] width 6 height 6
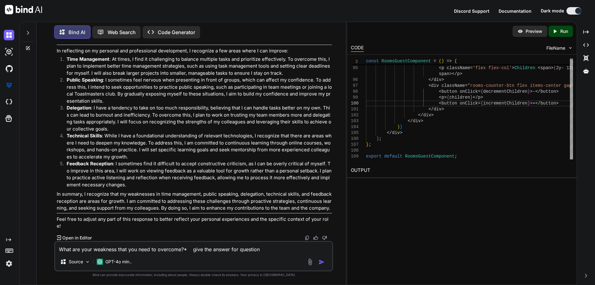
scroll to position [4652, 0]
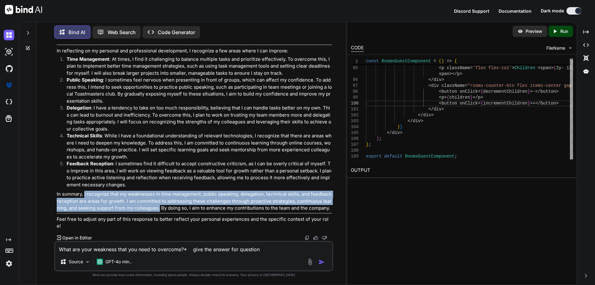
drag, startPoint x: 84, startPoint y: 201, endPoint x: 156, endPoint y: 213, distance: 73.2
click at [156, 212] on p "In summary, I recognize that my weaknesses in time management, public speaking,…" at bounding box center [194, 200] width 275 height 21
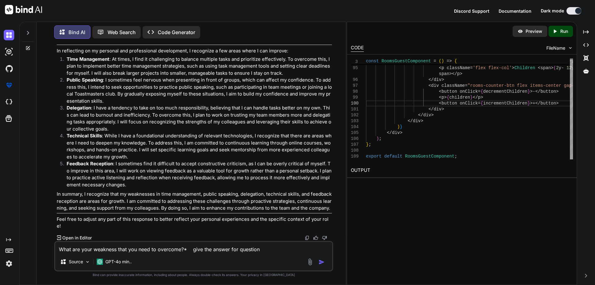
drag, startPoint x: 186, startPoint y: 250, endPoint x: 23, endPoint y: 249, distance: 163.2
click at [23, 249] on div "Bind AI Web Search Created with Pixso. Code Generator You hii Bind AI Hello! Ho…" at bounding box center [183, 152] width 326 height 264
paste textarea "Please share 3 Area of improvement of Chetu"
click at [251, 250] on textarea "Please share 3 Area of improvement of Chetu ?* give the answer for question" at bounding box center [193, 247] width 277 height 11
click at [166, 249] on textarea "Please share 3 Area of improvement of Chetu ?* give the answer for question" at bounding box center [193, 247] width 277 height 11
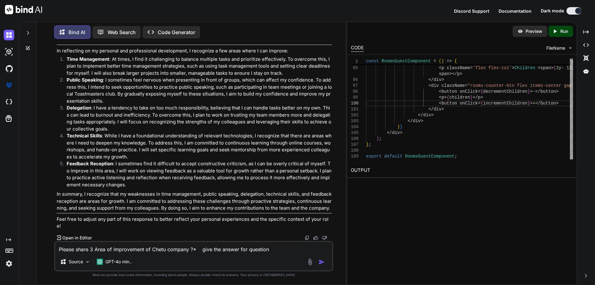
click at [321, 261] on img "button" at bounding box center [321, 262] width 6 height 6
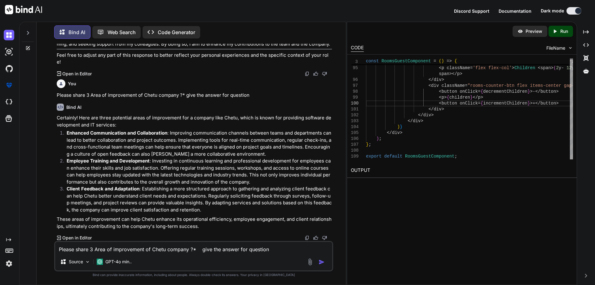
scroll to position [4816, 0]
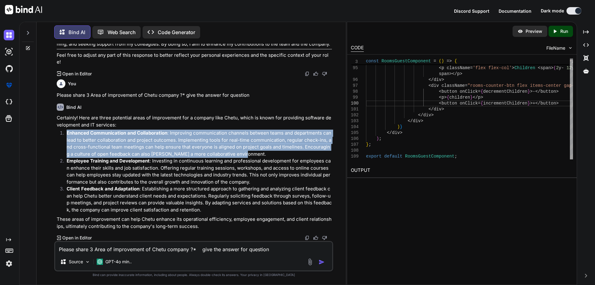
drag, startPoint x: 64, startPoint y: 130, endPoint x: 237, endPoint y: 156, distance: 174.5
click at [237, 156] on li "Enhanced Communication and Collaboration : Improving communication channels bet…" at bounding box center [197, 143] width 270 height 28
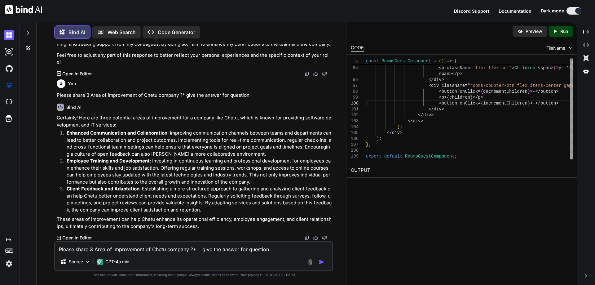
click at [163, 245] on textarea "Please share 3 Area of improvement of Chetu company ?* give the answer for ques…" at bounding box center [193, 247] width 277 height 11
click at [324, 261] on img "button" at bounding box center [321, 262] width 6 height 6
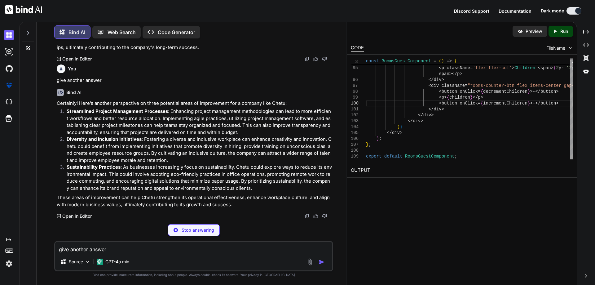
scroll to position [4973, 0]
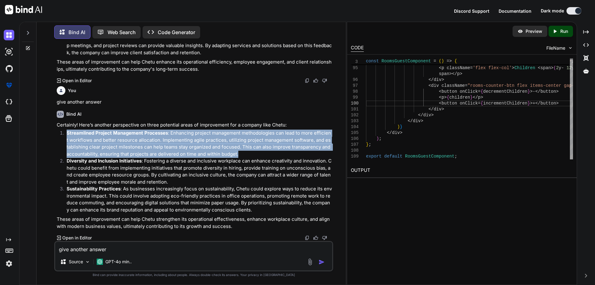
drag, startPoint x: 66, startPoint y: 133, endPoint x: 235, endPoint y: 153, distance: 170.9
click at [235, 153] on li "Streamlined Project Management Processes : Enhancing project management methodo…" at bounding box center [197, 143] width 270 height 28
click at [168, 114] on div "Bind AI" at bounding box center [194, 114] width 275 height 7
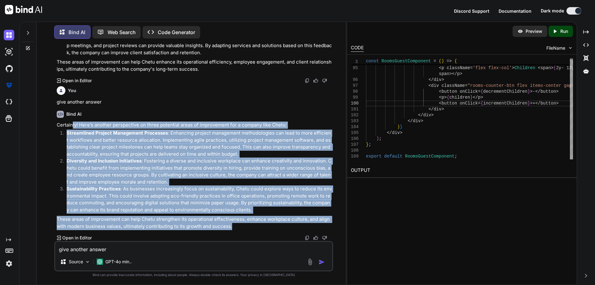
drag, startPoint x: 245, startPoint y: 224, endPoint x: 71, endPoint y: 125, distance: 199.6
click at [71, 125] on div "Certainly! Here’s another perspective on three potential areas of improvement f…" at bounding box center [194, 175] width 275 height 108
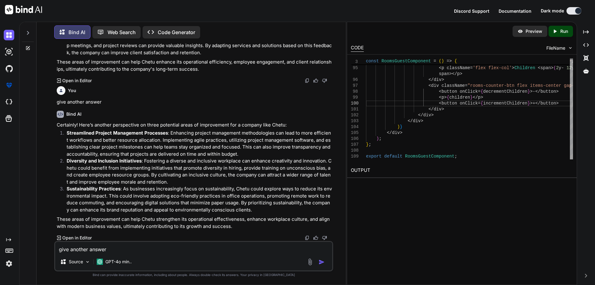
click at [266, 237] on div "Created with Pixso. Open in Editor" at bounding box center [194, 237] width 275 height 6
click at [237, 247] on textarea "give another answer" at bounding box center [193, 247] width 277 height 11
click at [315, 259] on div at bounding box center [316, 261] width 21 height 7
click at [320, 261] on img "button" at bounding box center [321, 262] width 6 height 6
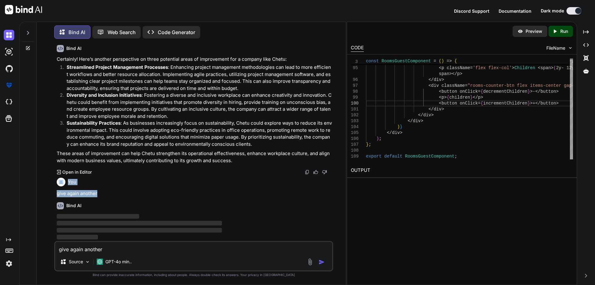
scroll to position [5038, 0]
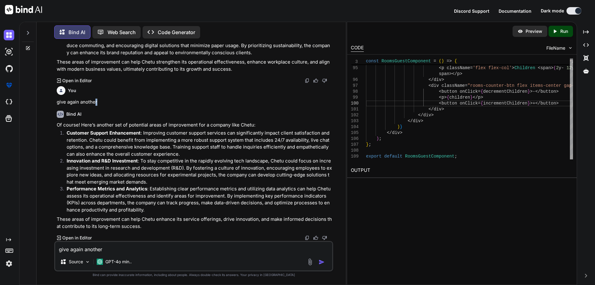
drag, startPoint x: 83, startPoint y: 196, endPoint x: 95, endPoint y: 193, distance: 13.0
click at [95, 106] on p "give again another" at bounding box center [194, 101] width 275 height 7
click at [98, 106] on p "give again another" at bounding box center [194, 101] width 275 height 7
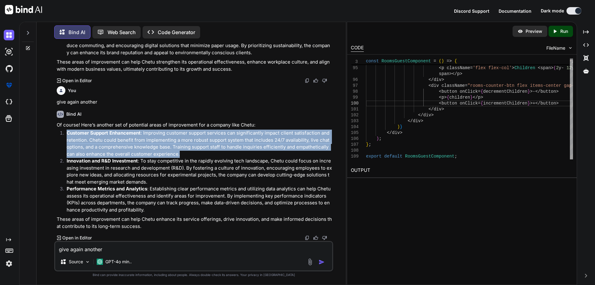
drag, startPoint x: 176, startPoint y: 182, endPoint x: 68, endPoint y: 163, distance: 109.5
click at [68, 157] on p "Customer Support Enhancement : Improving customer support services can signific…" at bounding box center [199, 143] width 265 height 28
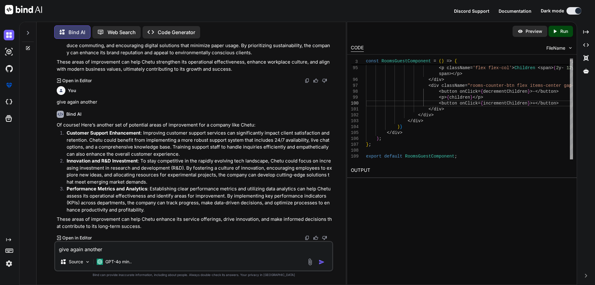
click at [148, 213] on p "Performance Metrics and Analytics : Establishing clear performance metrics and …" at bounding box center [199, 199] width 265 height 28
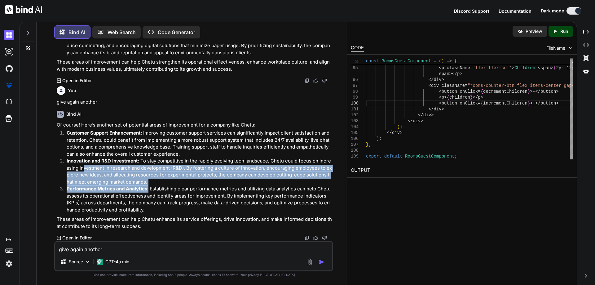
drag, startPoint x: 148, startPoint y: 215, endPoint x: 82, endPoint y: 195, distance: 68.7
click at [82, 195] on ol "Customer Support Enhancement : Improving customer support services can signific…" at bounding box center [194, 171] width 275 height 84
click at [141, 185] on p "Innovation and R&D Investment : To stay competitive in the rapidly evolving tec…" at bounding box center [199, 171] width 265 height 28
click at [144, 185] on p "Innovation and R&D Investment : To stay competitive in the rapidly evolving tec…" at bounding box center [199, 171] width 265 height 28
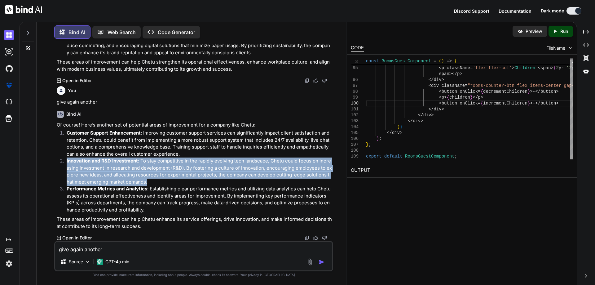
drag, startPoint x: 138, startPoint y: 210, endPoint x: 66, endPoint y: 187, distance: 75.2
click at [66, 185] on li "Innovation and R&D Investment : To stay competitive in the rapidly evolving tec…" at bounding box center [197, 171] width 270 height 28
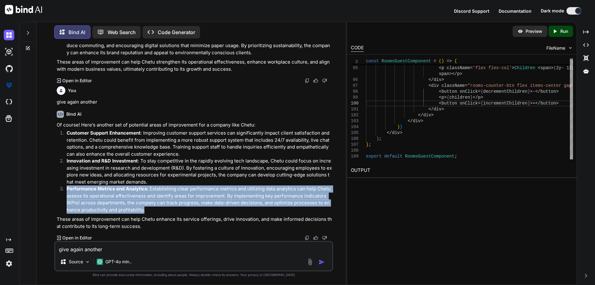
drag, startPoint x: 150, startPoint y: 209, endPoint x: 67, endPoint y: 186, distance: 86.3
click at [67, 186] on p "Performance Metrics and Analytics : Establishing clear performance metrics and …" at bounding box center [199, 199] width 265 height 28
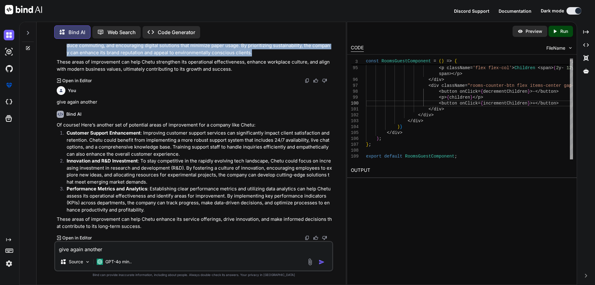
drag, startPoint x: 247, startPoint y: 115, endPoint x: 66, endPoint y: 94, distance: 181.5
click at [66, 56] on li "Sustainability Practices : As businesses increasingly focus on sustainability, …" at bounding box center [197, 42] width 270 height 28
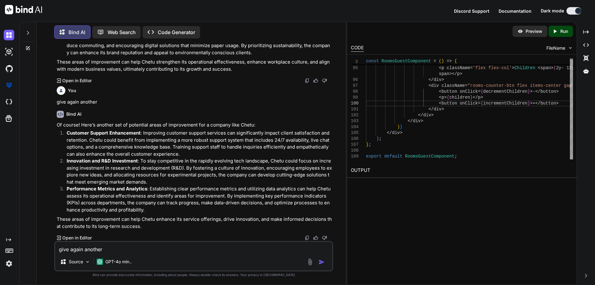
click at [168, 243] on textarea "give again another" at bounding box center [193, 247] width 277 height 11
paste textarea "Please share 3 positive points of Chetu ?*"
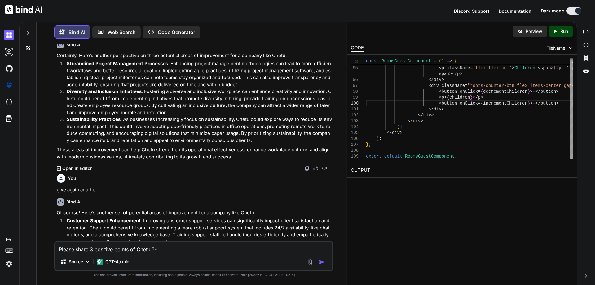
scroll to position [4758, 0]
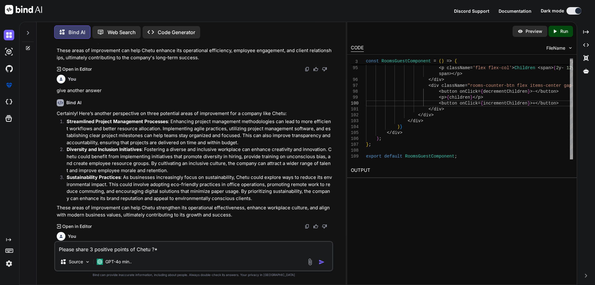
drag, startPoint x: 253, startPoint y: 151, endPoint x: 185, endPoint y: 154, distance: 67.9
click at [191, 249] on textarea "Please share 3 positive points of Chetu ?*" at bounding box center [193, 247] width 277 height 11
paste textarea "give the answer for question"
click at [321, 261] on img "button" at bounding box center [321, 262] width 6 height 6
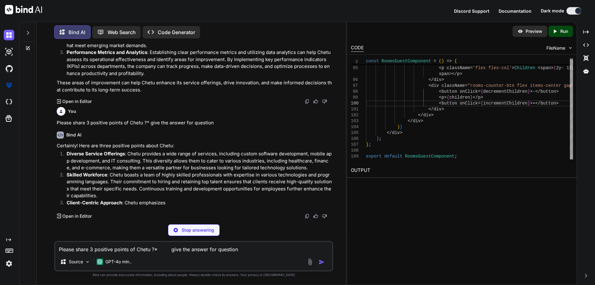
scroll to position [5266, 0]
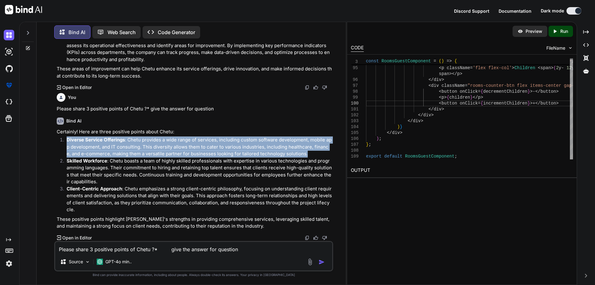
drag, startPoint x: 66, startPoint y: 152, endPoint x: 309, endPoint y: 168, distance: 243.9
click at [309, 157] on li "Diverse Service Offerings : Chetu provides a wide range of services, including …" at bounding box center [197, 146] width 270 height 21
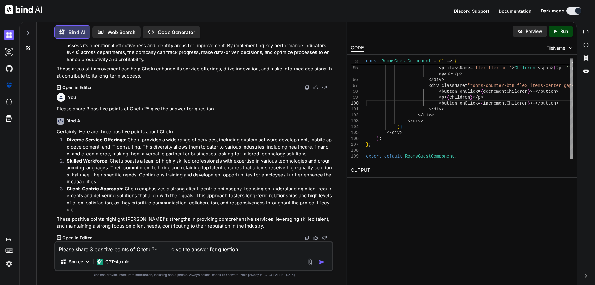
click at [106, 185] on p "Skilled Workforce : Chetu boasts a team of highly skilled professionals with ex…" at bounding box center [199, 171] width 265 height 28
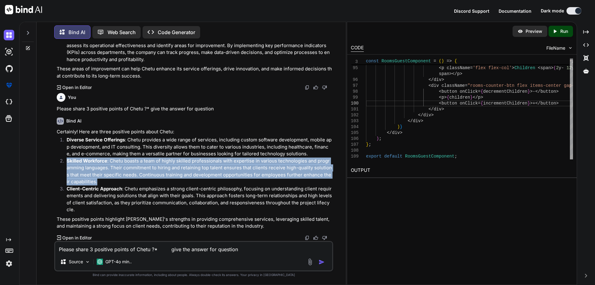
drag, startPoint x: 106, startPoint y: 195, endPoint x: 63, endPoint y: 172, distance: 47.9
click at [63, 172] on li "Skilled Workforce : Chetu boasts a team of highly skilled professionals with ex…" at bounding box center [197, 171] width 270 height 28
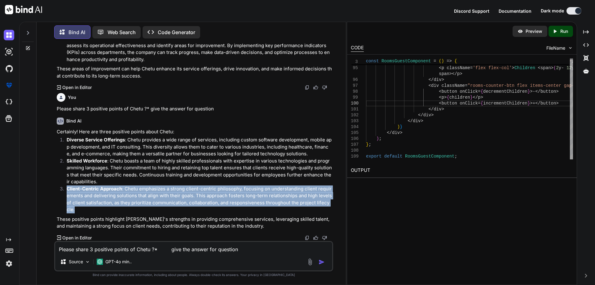
drag, startPoint x: 335, startPoint y: 215, endPoint x: 64, endPoint y: 203, distance: 271.0
click at [64, 203] on div "You hii Bind AI Hello! How can I assist you [DATE]? Created with Pixso. Open in…" at bounding box center [194, 164] width 304 height 241
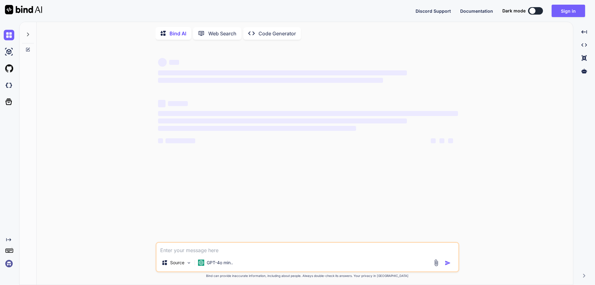
type textarea "x"
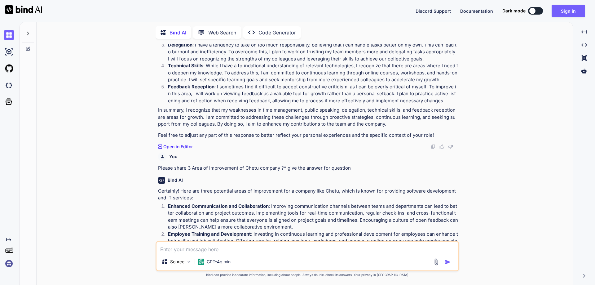
scroll to position [773, 0]
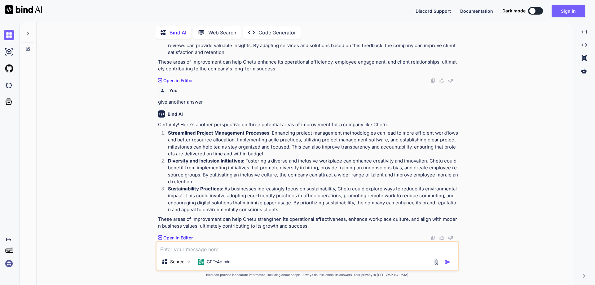
click at [540, 12] on button at bounding box center [535, 10] width 15 height 7
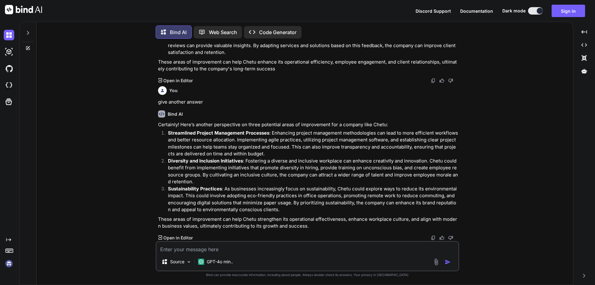
click at [249, 251] on textarea at bounding box center [307, 247] width 302 height 11
type textarea "hii"
click at [446, 263] on img "button" at bounding box center [447, 262] width 6 height 6
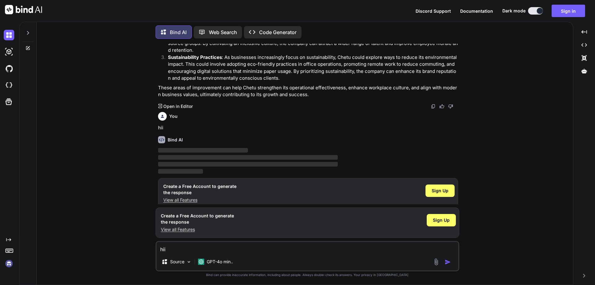
scroll to position [911, 0]
